Goal: Task Accomplishment & Management: Manage account settings

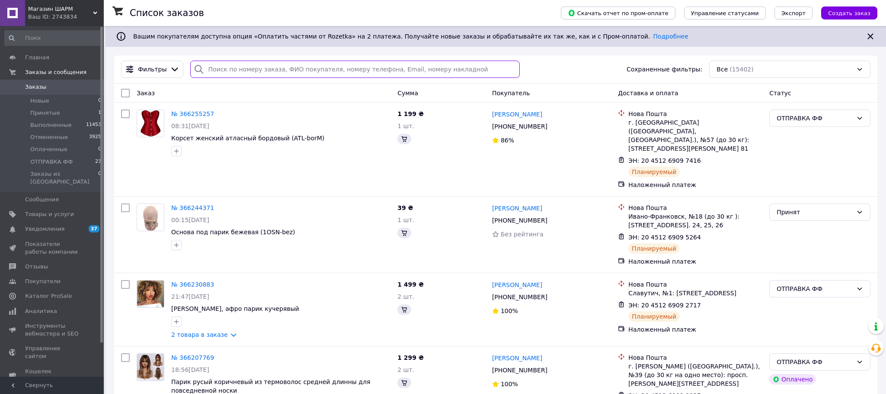
click at [381, 67] on input "search" at bounding box center [354, 69] width 329 height 17
paste input "20451265074698"
type input "20451265074698"
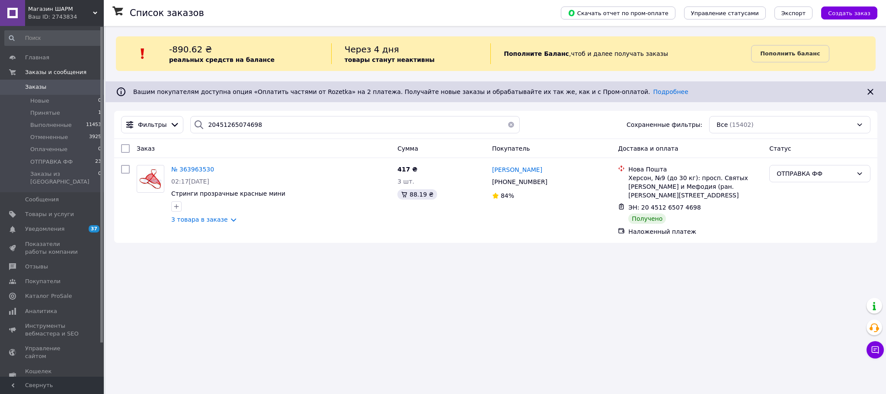
click at [505, 123] on button "button" at bounding box center [511, 124] width 17 height 17
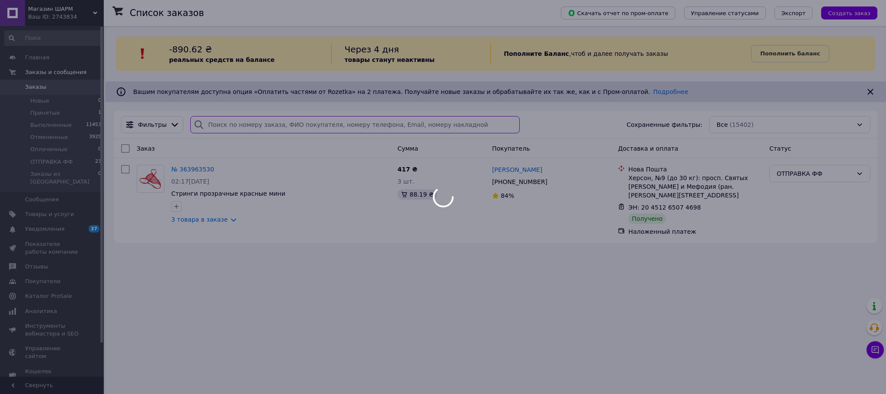
click at [505, 123] on input "search" at bounding box center [354, 124] width 329 height 17
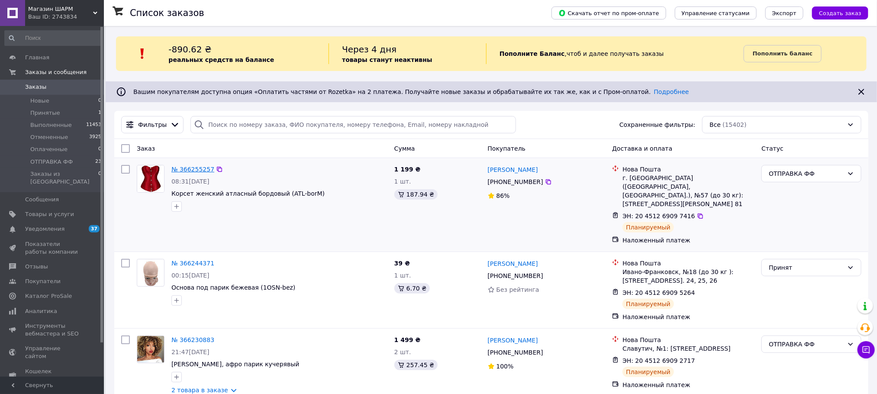
click at [204, 169] on link "№ 366255257" at bounding box center [192, 169] width 43 height 7
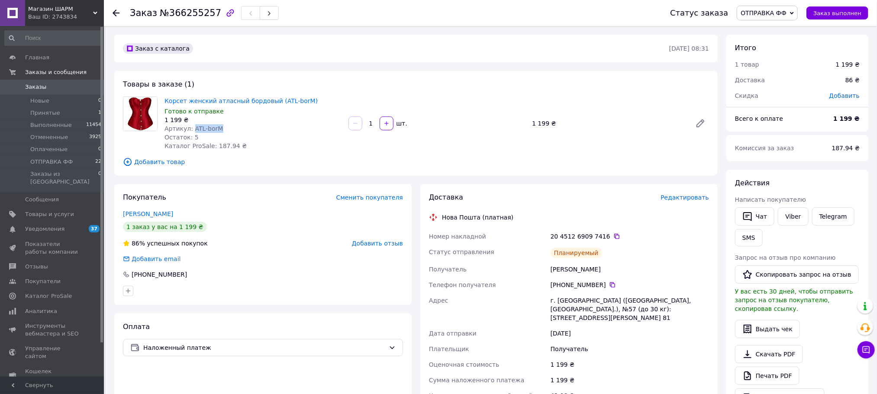
drag, startPoint x: 190, startPoint y: 125, endPoint x: 221, endPoint y: 128, distance: 31.3
click at [221, 128] on div "Артикул: ATL-borМ" at bounding box center [252, 128] width 177 height 9
copy span "ATL-borМ"
click at [697, 124] on icon at bounding box center [700, 123] width 7 height 7
click at [56, 210] on span "Товары и услуги" at bounding box center [49, 214] width 49 height 8
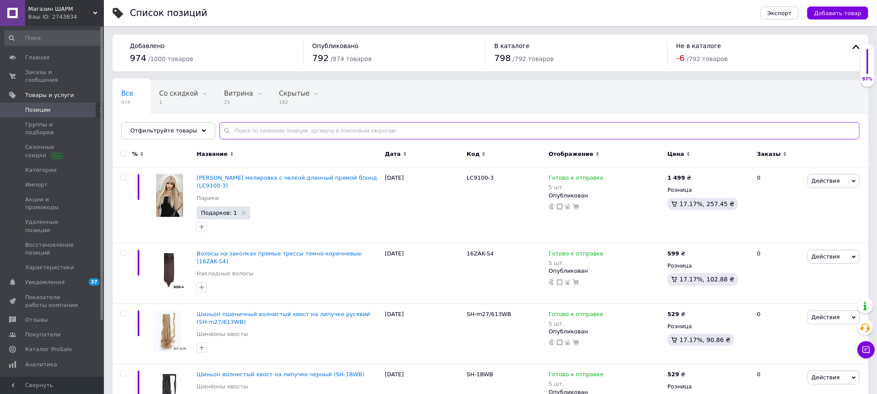
click at [328, 133] on input "text" at bounding box center [539, 130] width 640 height 17
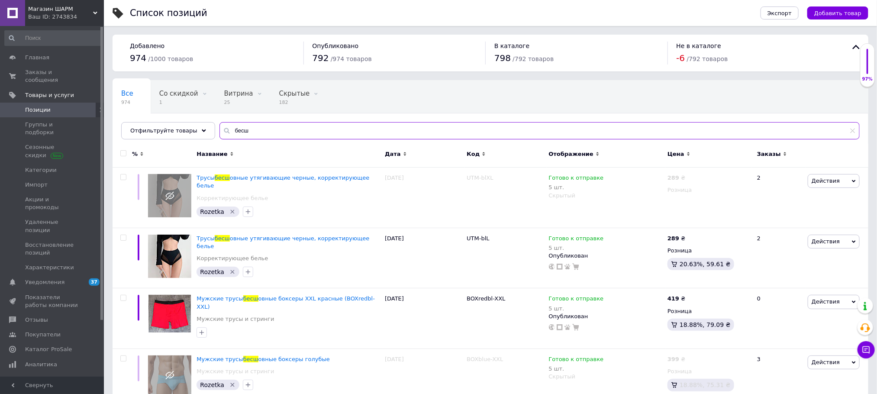
click at [382, 131] on input "бесш" at bounding box center [539, 130] width 640 height 17
type input "б"
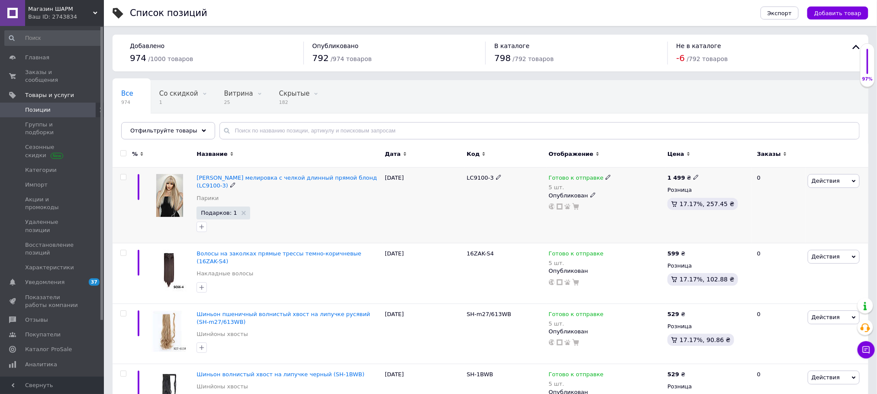
click at [156, 216] on img at bounding box center [169, 195] width 27 height 43
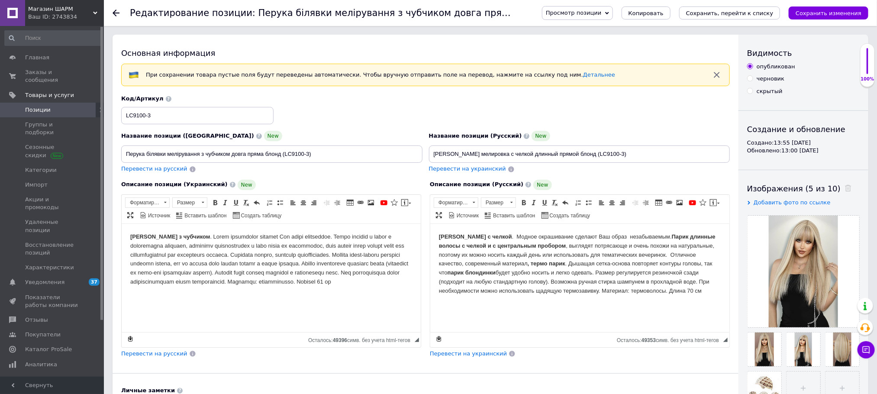
click at [34, 106] on span "Позиции" at bounding box center [38, 110] width 26 height 8
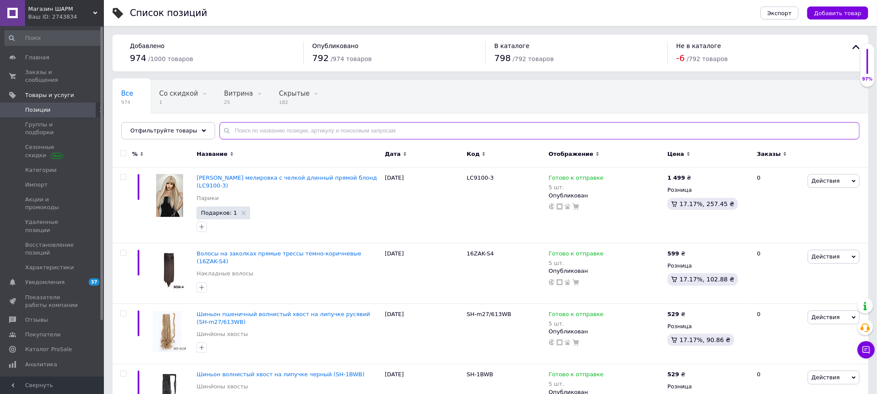
click at [299, 132] on input "text" at bounding box center [539, 130] width 640 height 17
paste input "BSbez"
type input "BSbez"
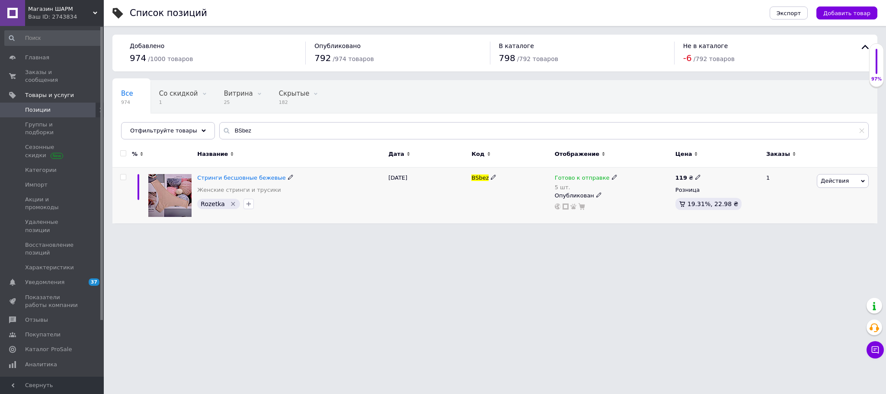
click at [596, 191] on div "Готово к отправке 5 шт." at bounding box center [613, 182] width 116 height 17
click at [597, 197] on icon at bounding box center [599, 194] width 5 height 5
click at [582, 209] on li "Скрытый" at bounding box center [611, 212] width 119 height 12
